Goal: Transaction & Acquisition: Download file/media

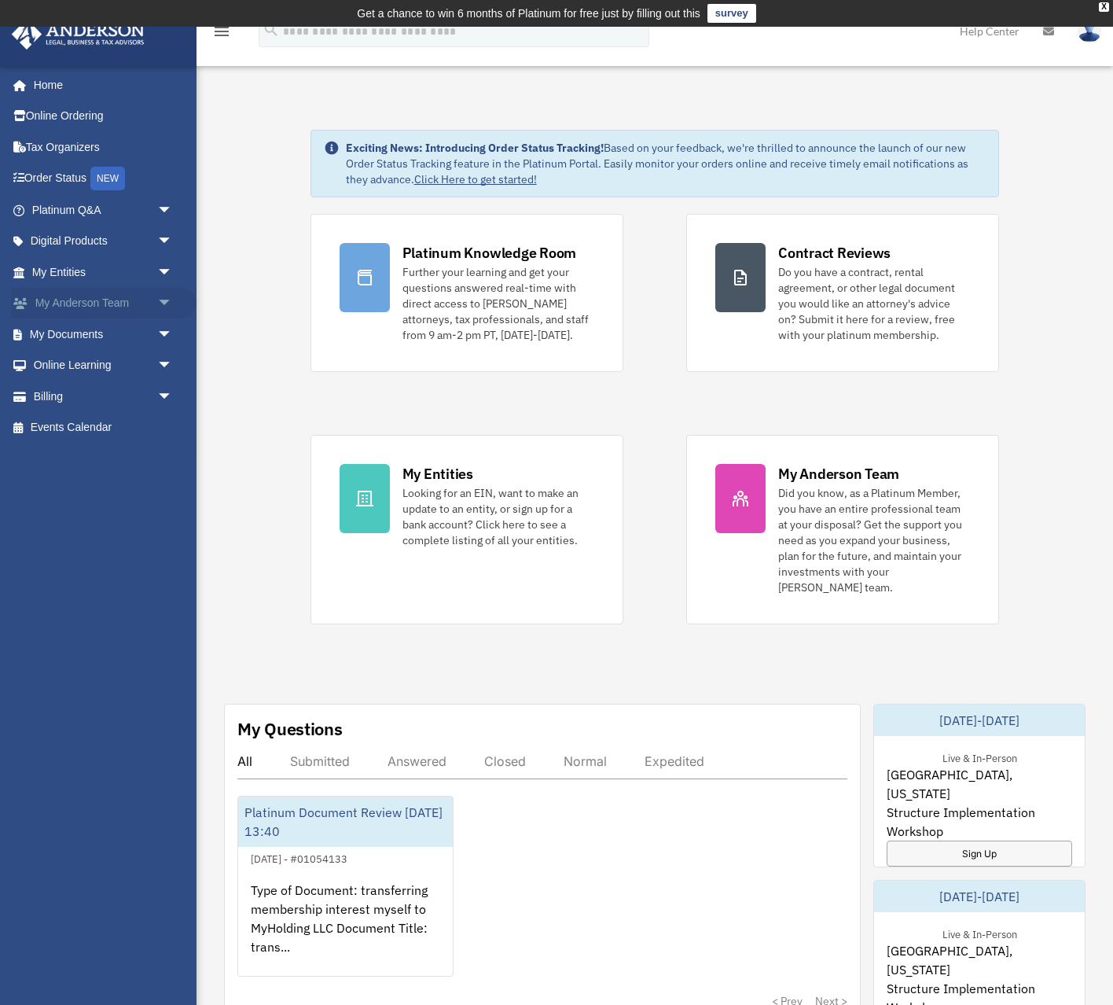
click at [137, 315] on link "My [PERSON_NAME] Team arrow_drop_down" at bounding box center [104, 303] width 186 height 31
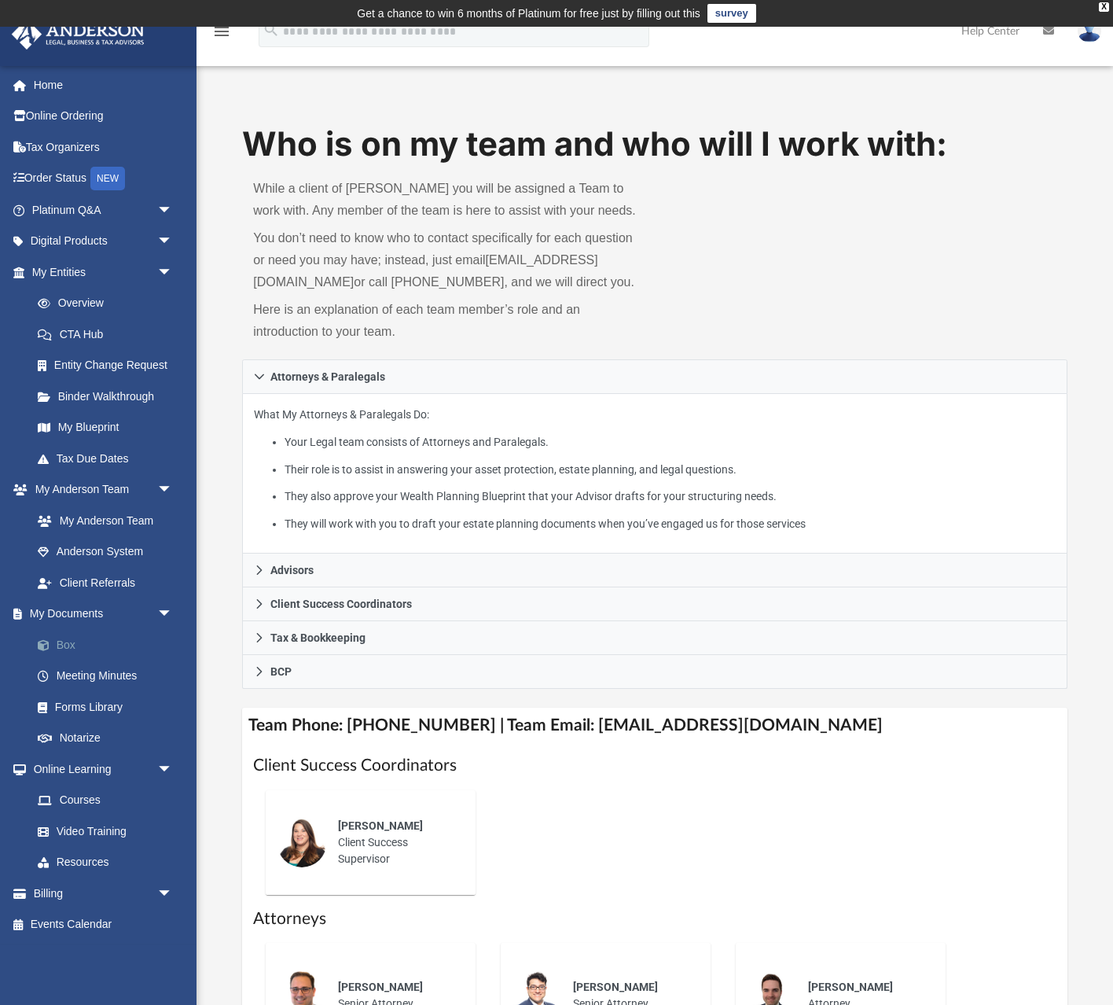
click at [56, 638] on link "Box" at bounding box center [109, 644] width 175 height 31
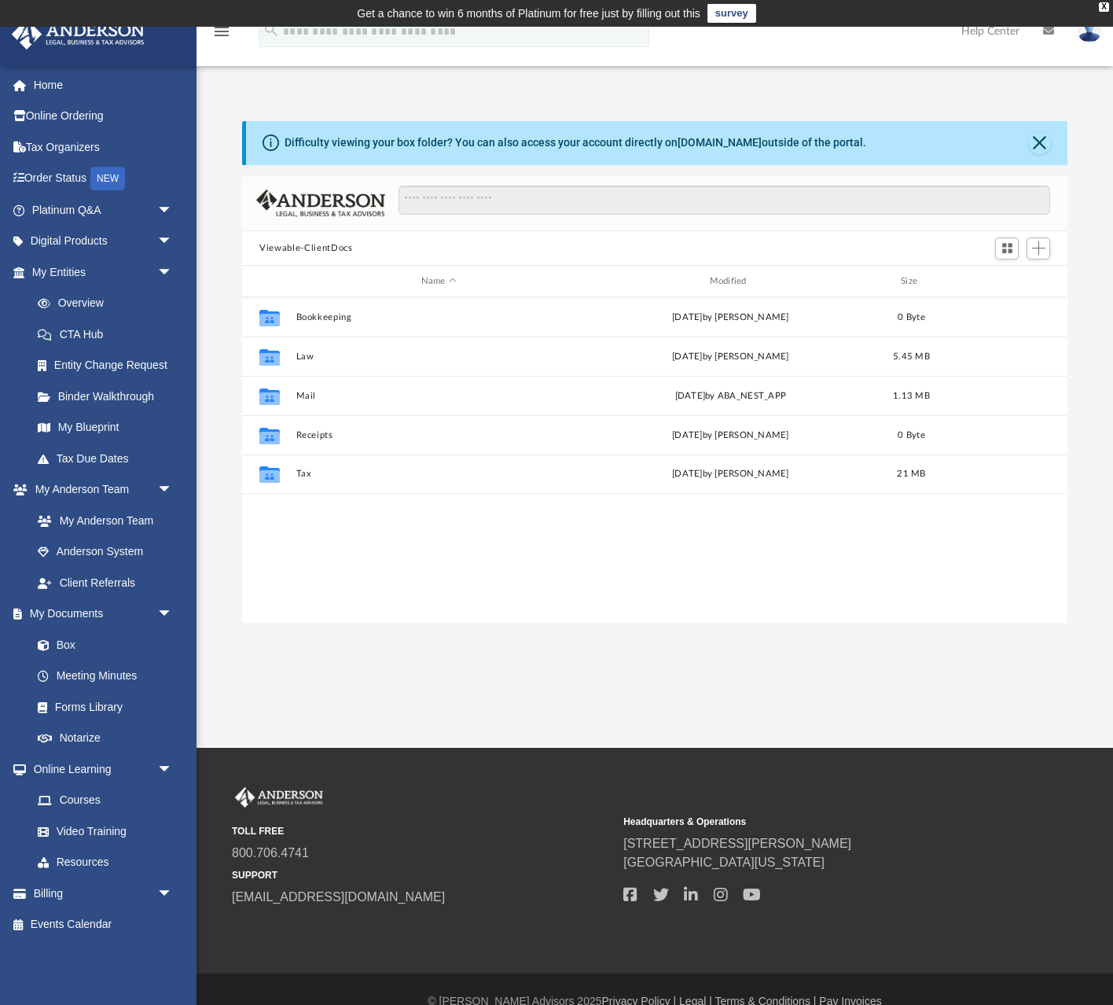
scroll to position [357, 825]
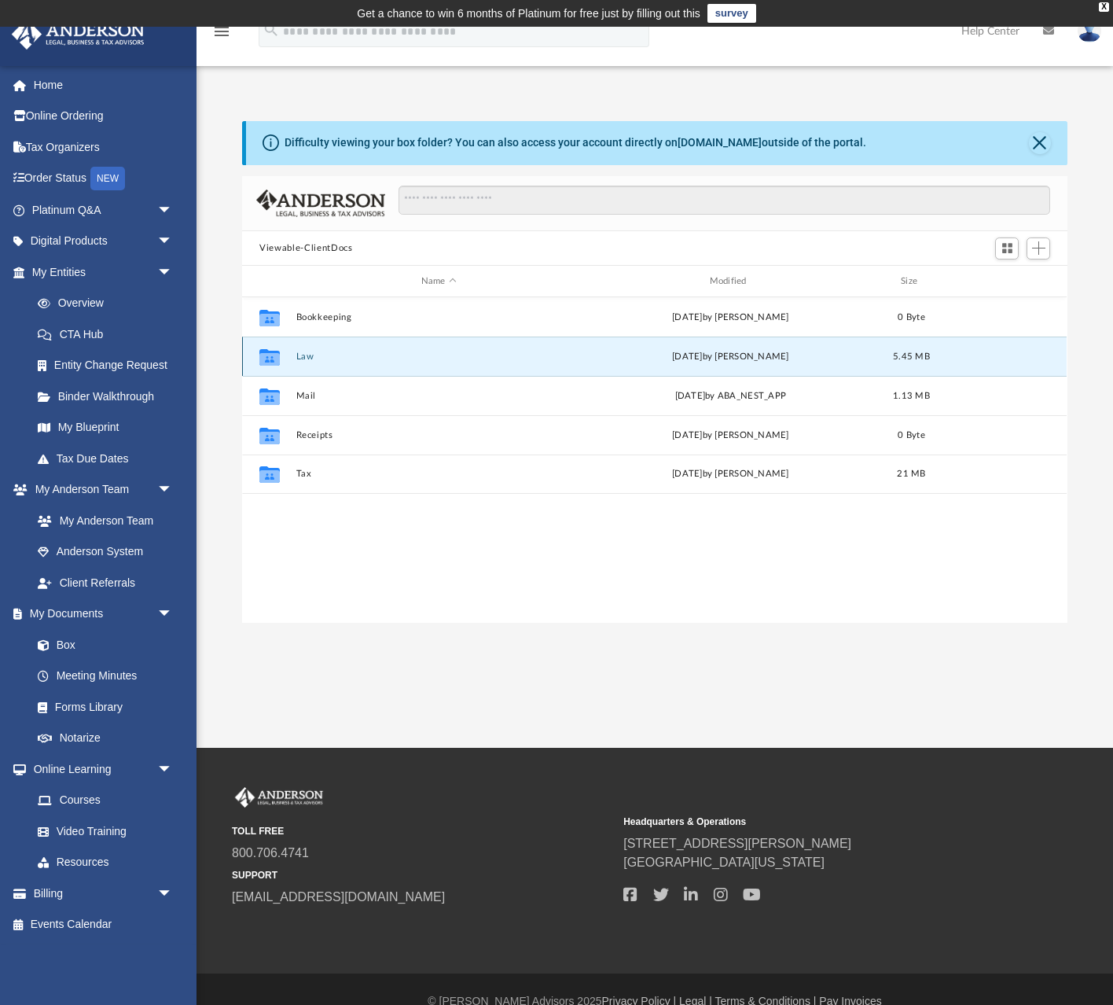
click at [306, 351] on button "Law" at bounding box center [438, 356] width 285 height 10
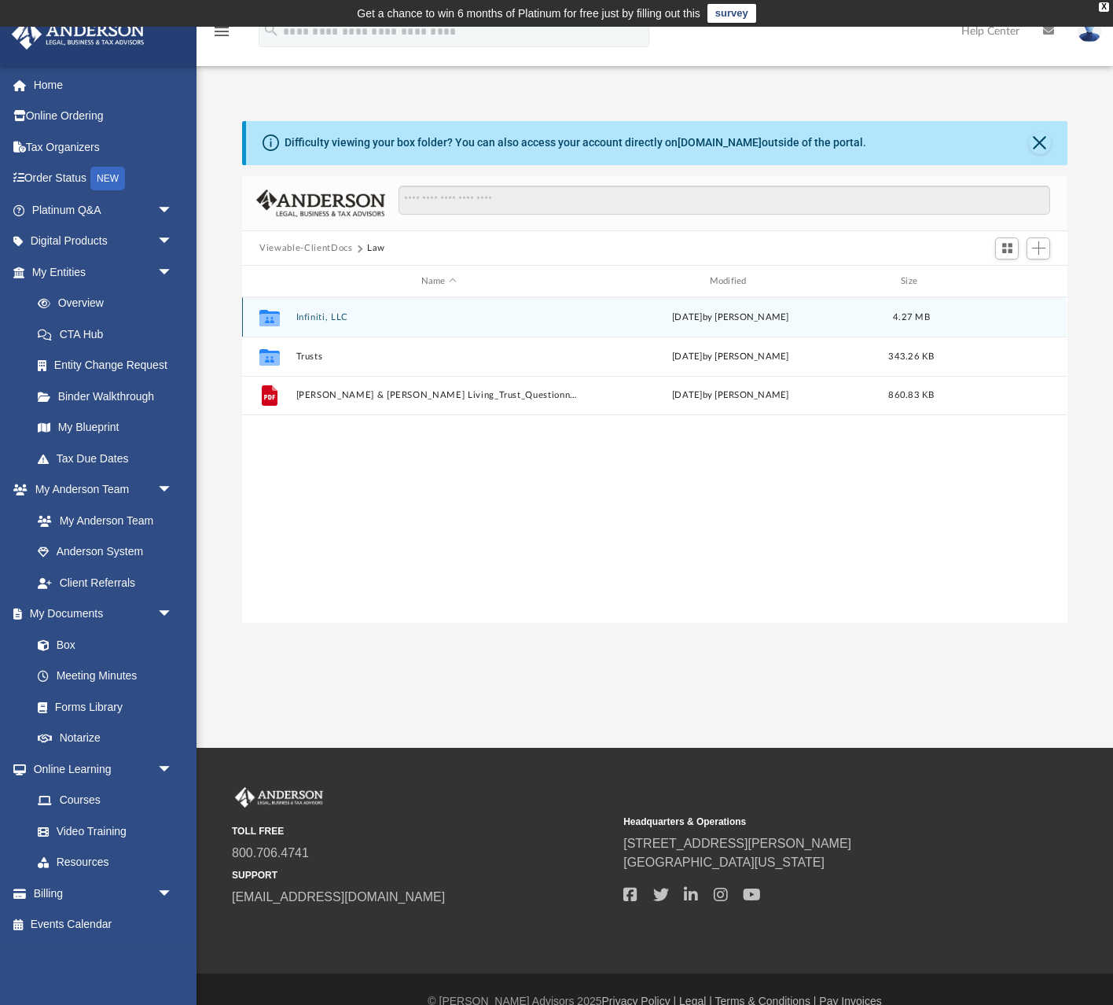
click at [312, 313] on button "Infiniti, LLC" at bounding box center [438, 317] width 285 height 10
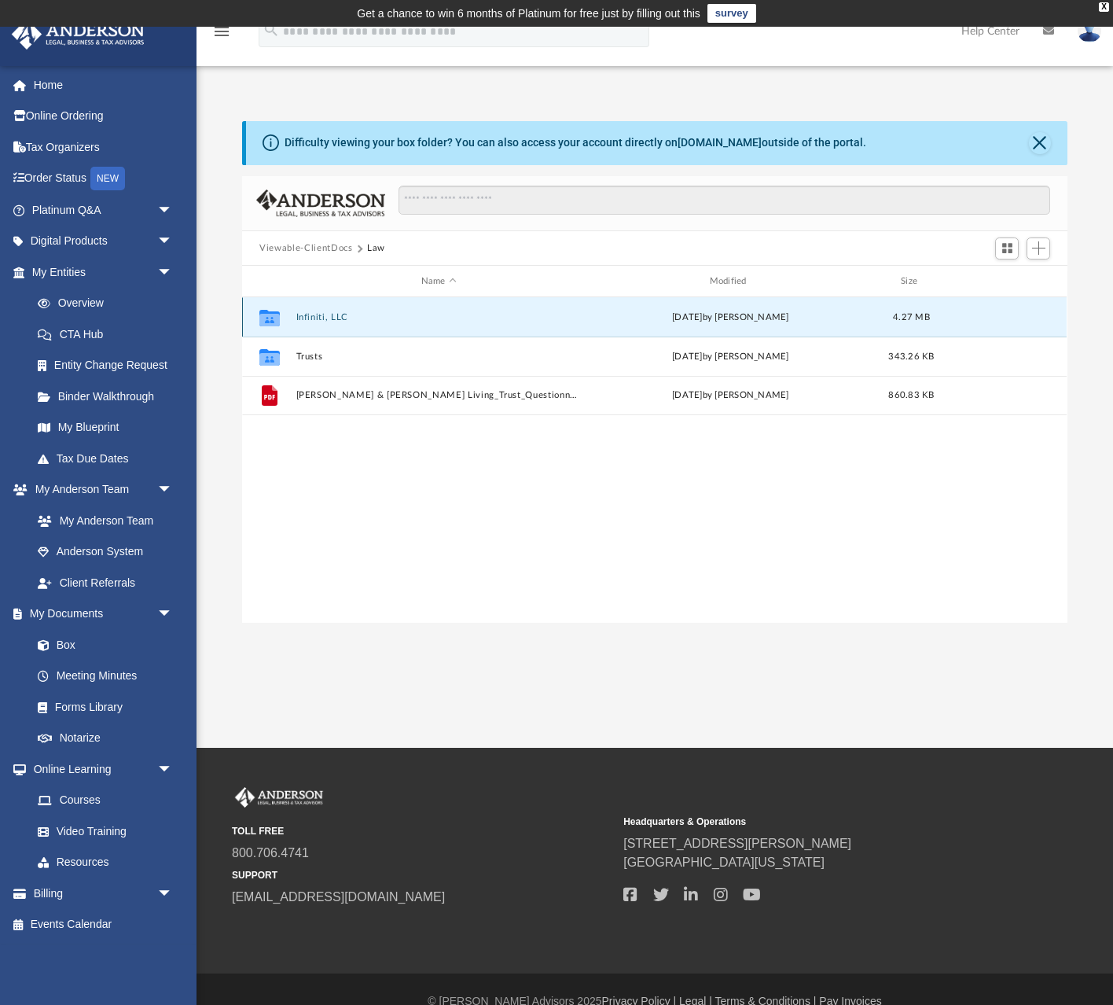
click at [312, 313] on button "Infiniti, LLC" at bounding box center [438, 317] width 285 height 10
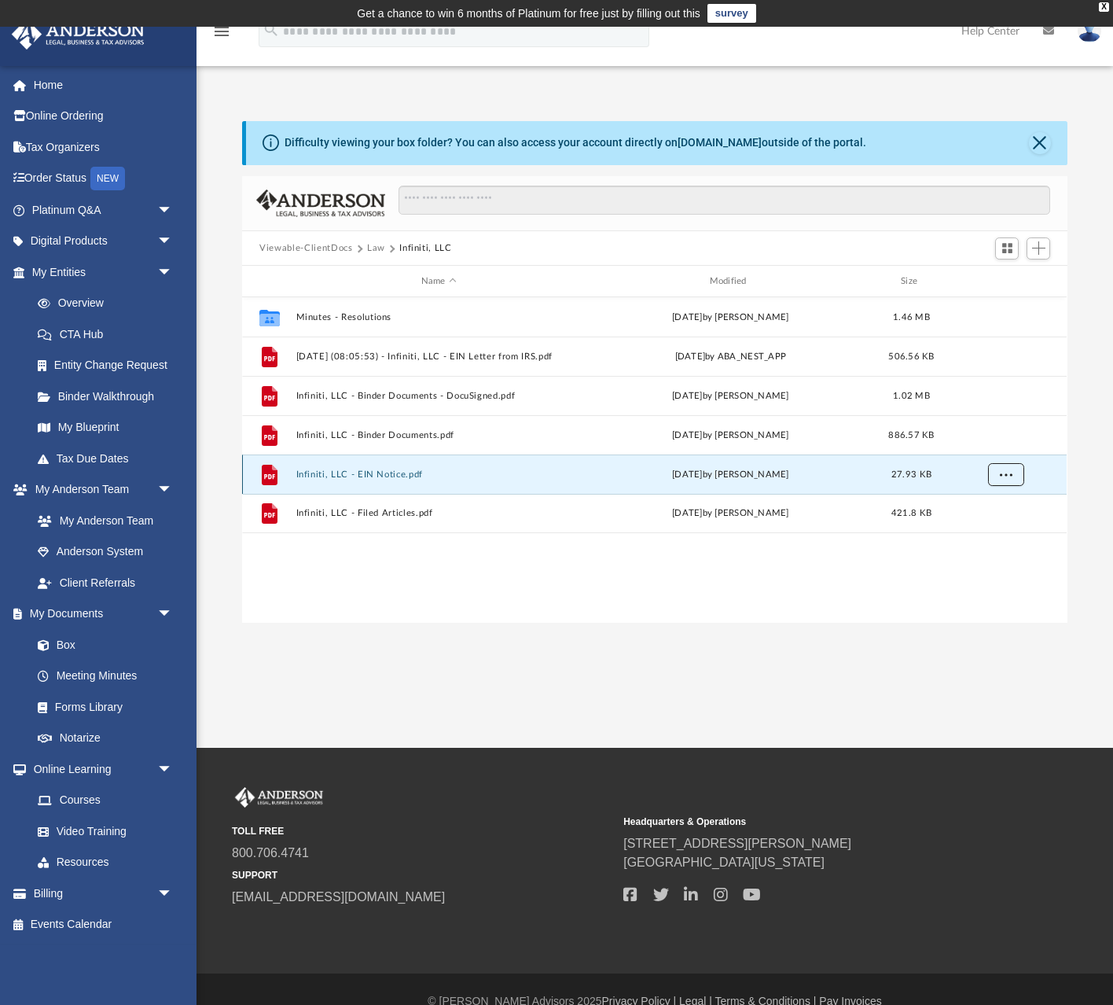
click at [1004, 480] on button "More options" at bounding box center [1006, 475] width 36 height 24
drag, startPoint x: 994, startPoint y: 539, endPoint x: 994, endPoint y: 531, distance: 8.6
click at [994, 531] on ul "Preview Download" at bounding box center [992, 523] width 64 height 68
click at [981, 533] on li "Download" at bounding box center [992, 531] width 46 height 17
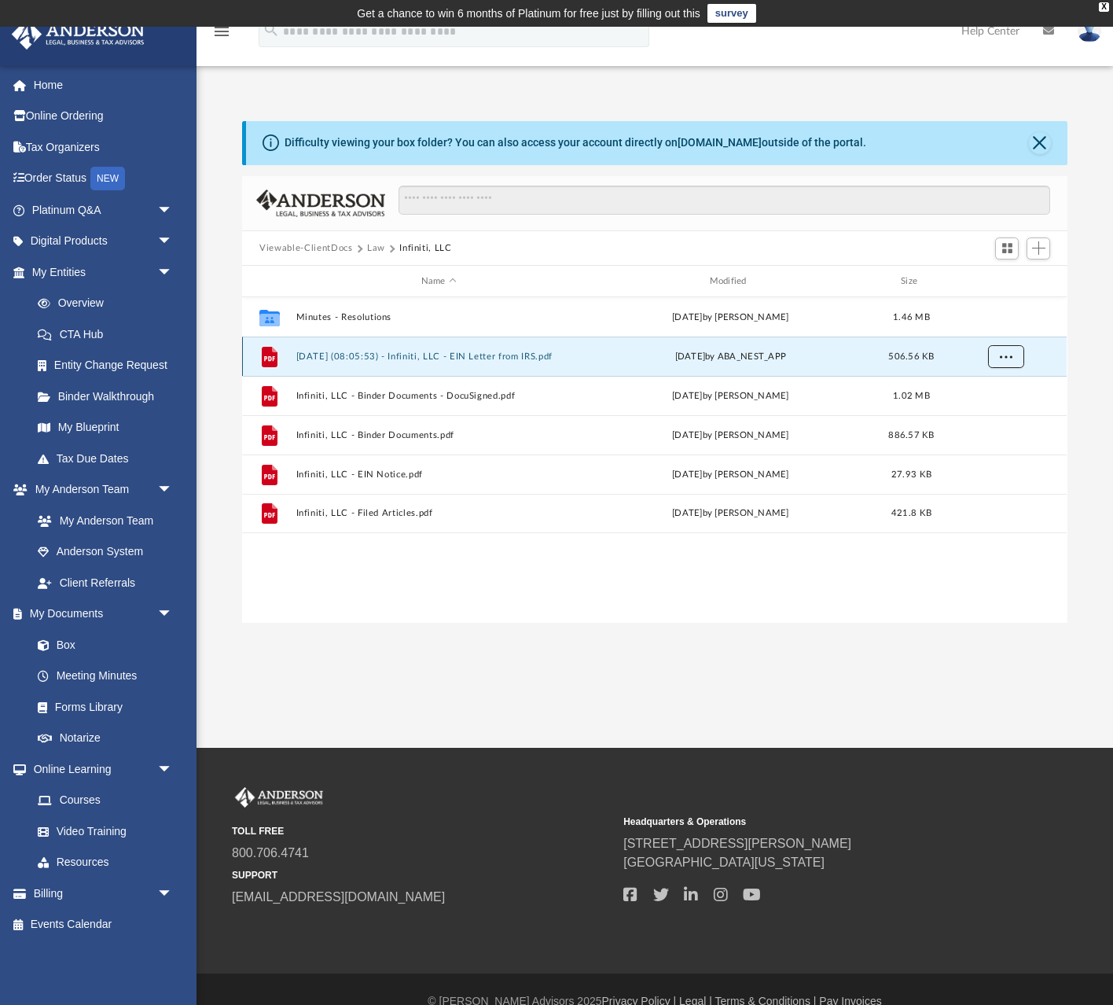
click at [1015, 360] on button "More options" at bounding box center [1006, 357] width 36 height 24
click at [999, 416] on li "Download" at bounding box center [992, 413] width 46 height 17
